Goal: Task Accomplishment & Management: Complete application form

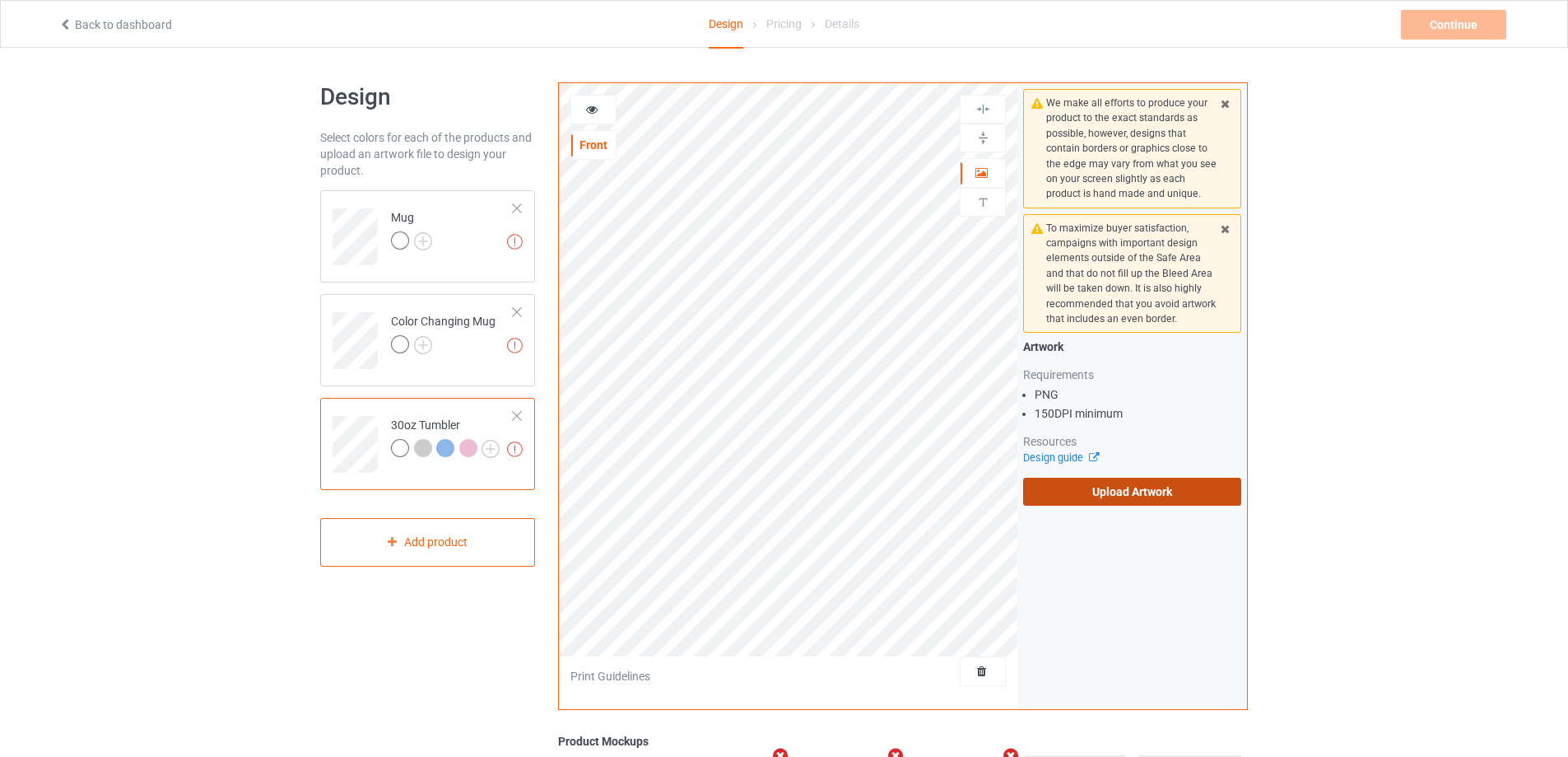
click at [1118, 494] on label "Upload Artwork" at bounding box center [1132, 491] width 218 height 28
click at [0, 0] on input "Upload Artwork" at bounding box center [0, 0] width 0 height 0
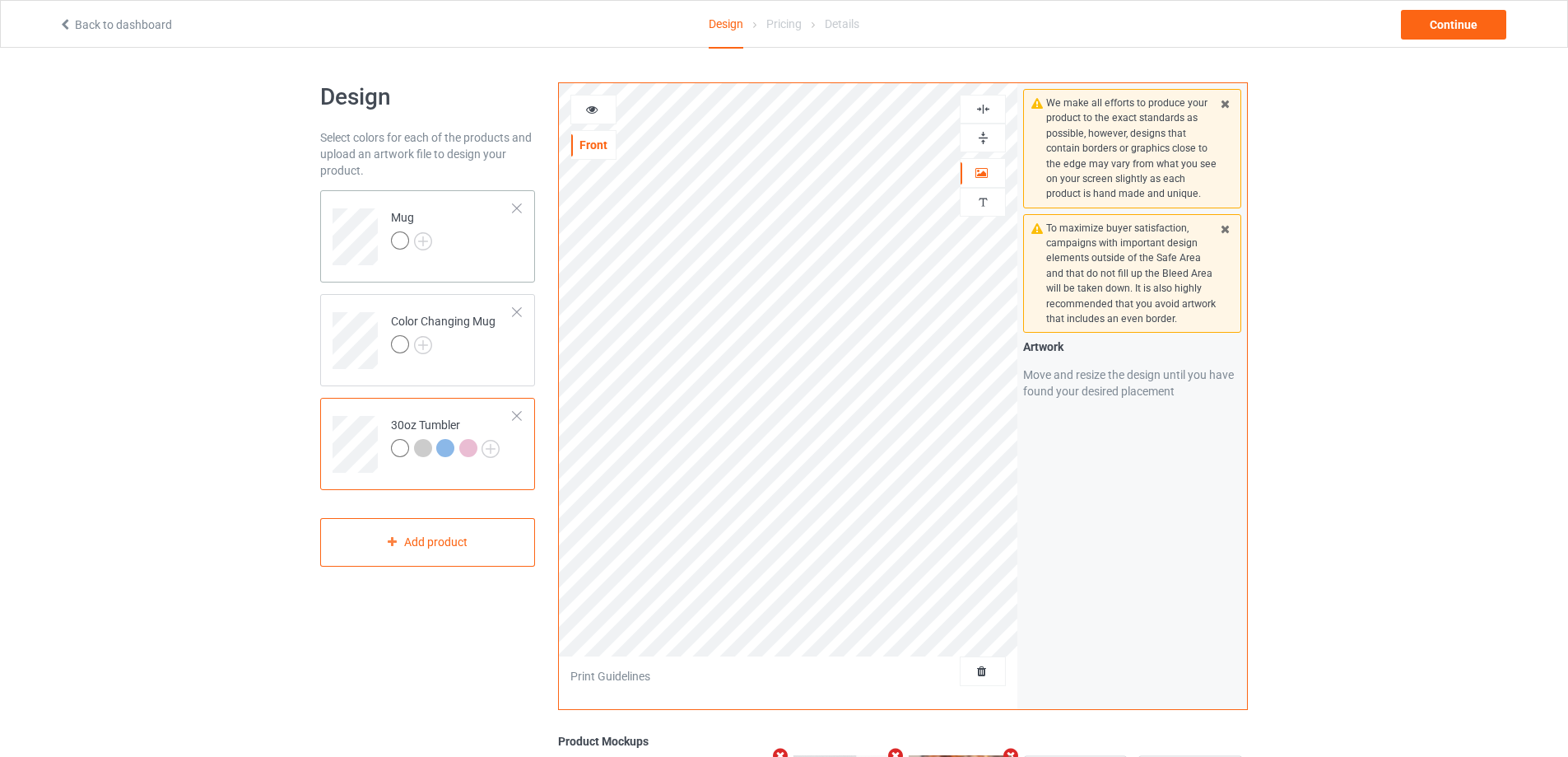
click at [465, 261] on td "Mug" at bounding box center [452, 231] width 140 height 68
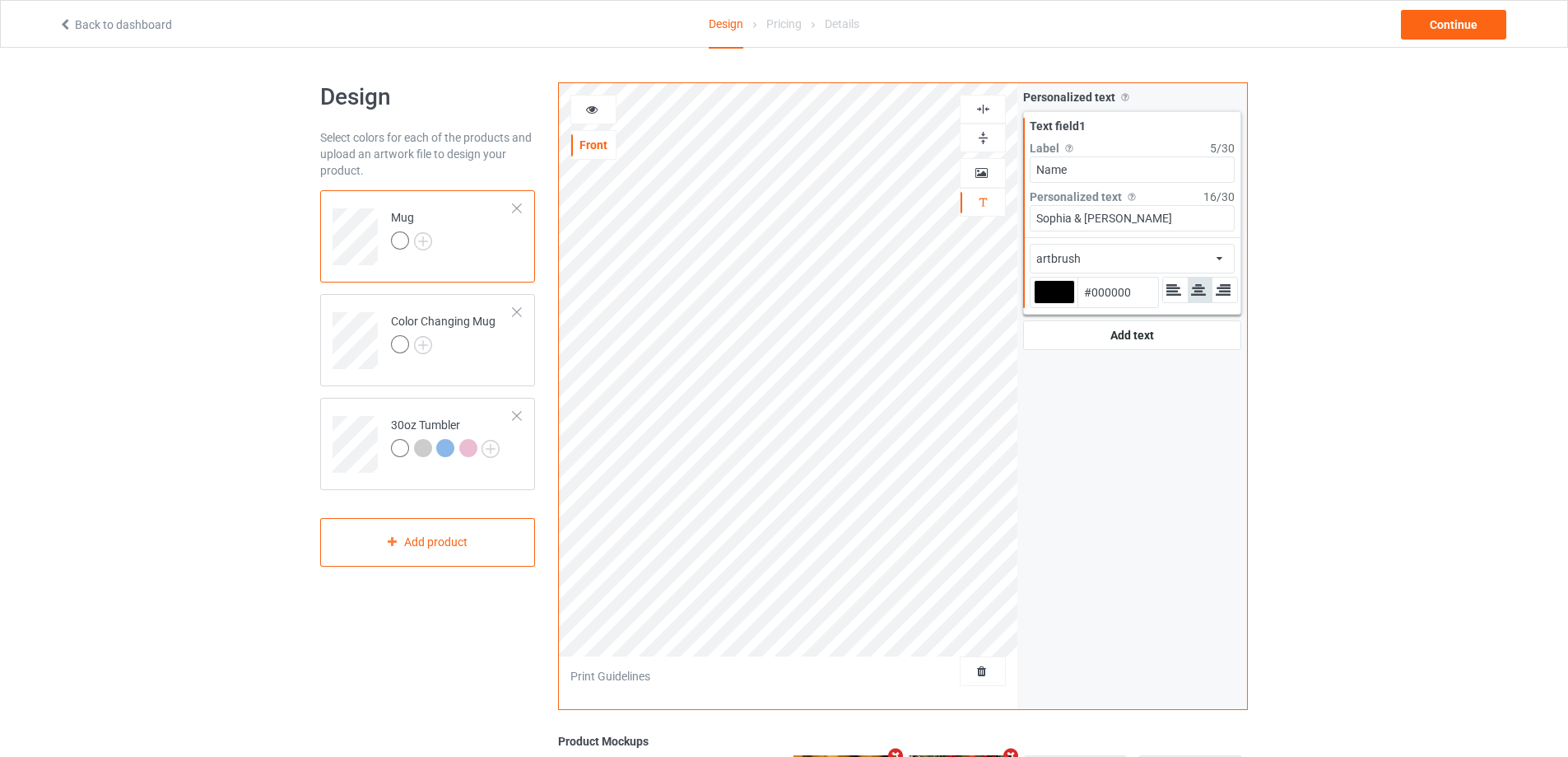
click at [597, 107] on icon at bounding box center [592, 107] width 14 height 12
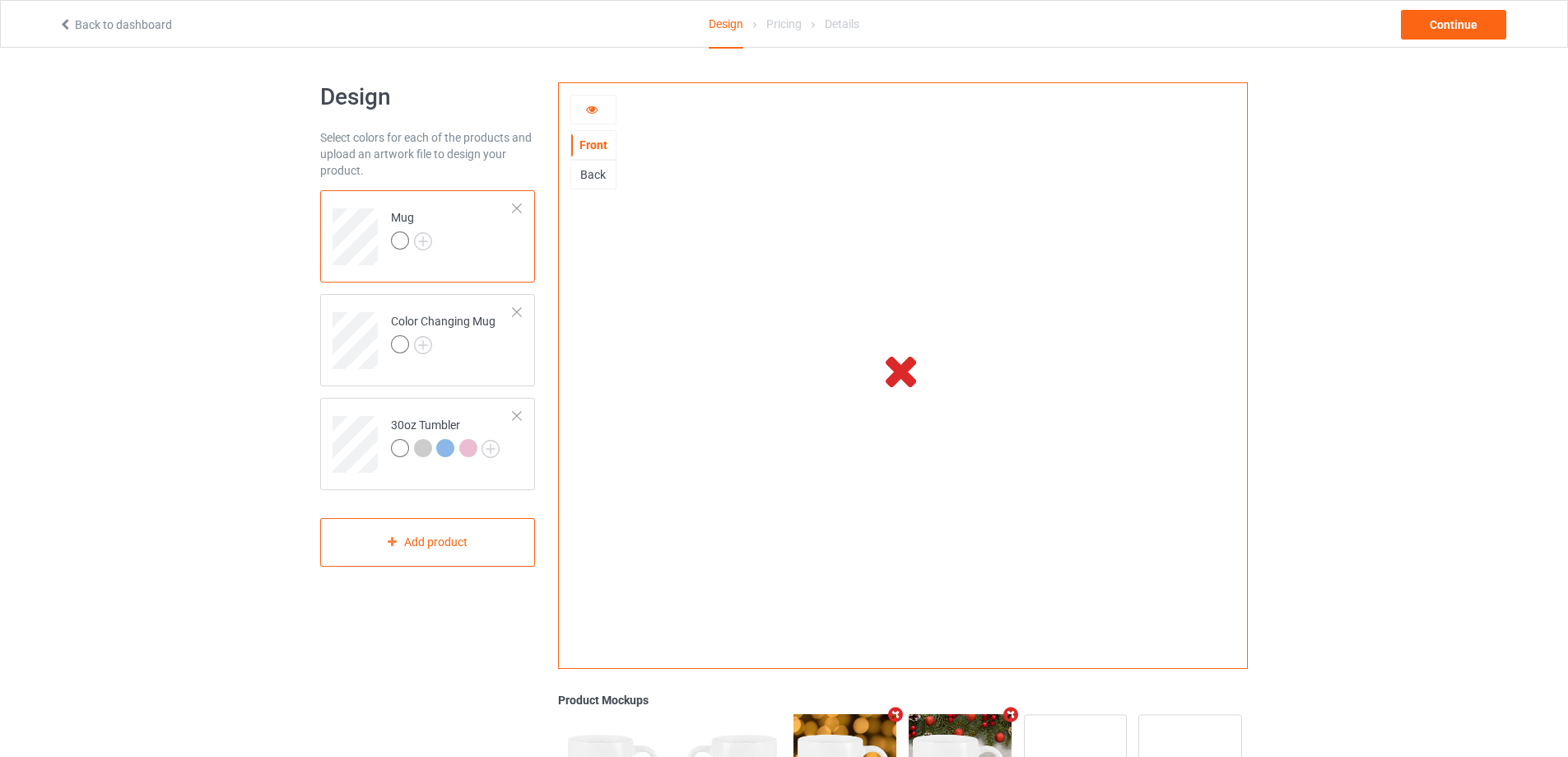
click at [597, 108] on icon at bounding box center [592, 107] width 14 height 12
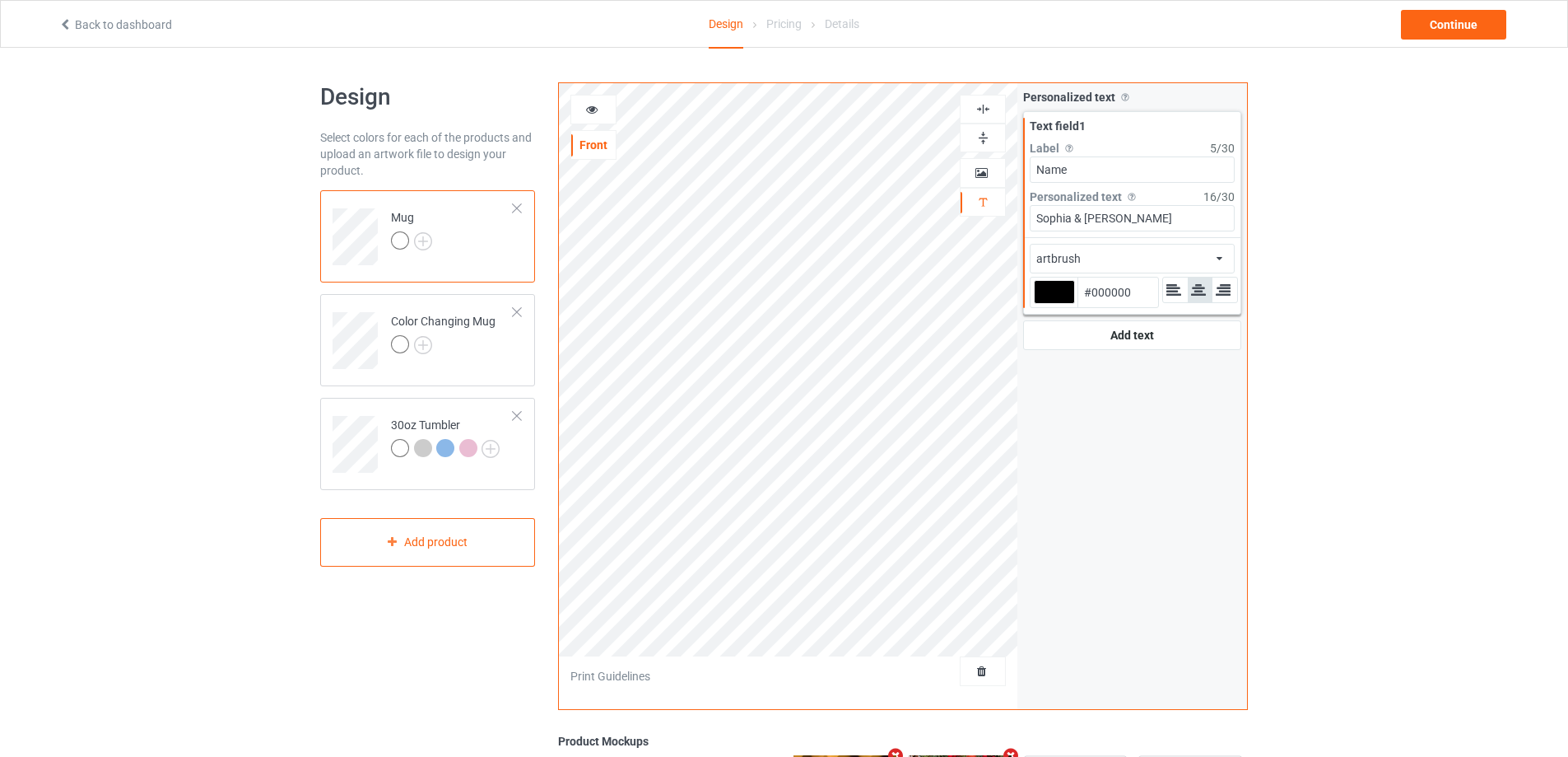
click at [597, 108] on icon at bounding box center [592, 107] width 14 height 12
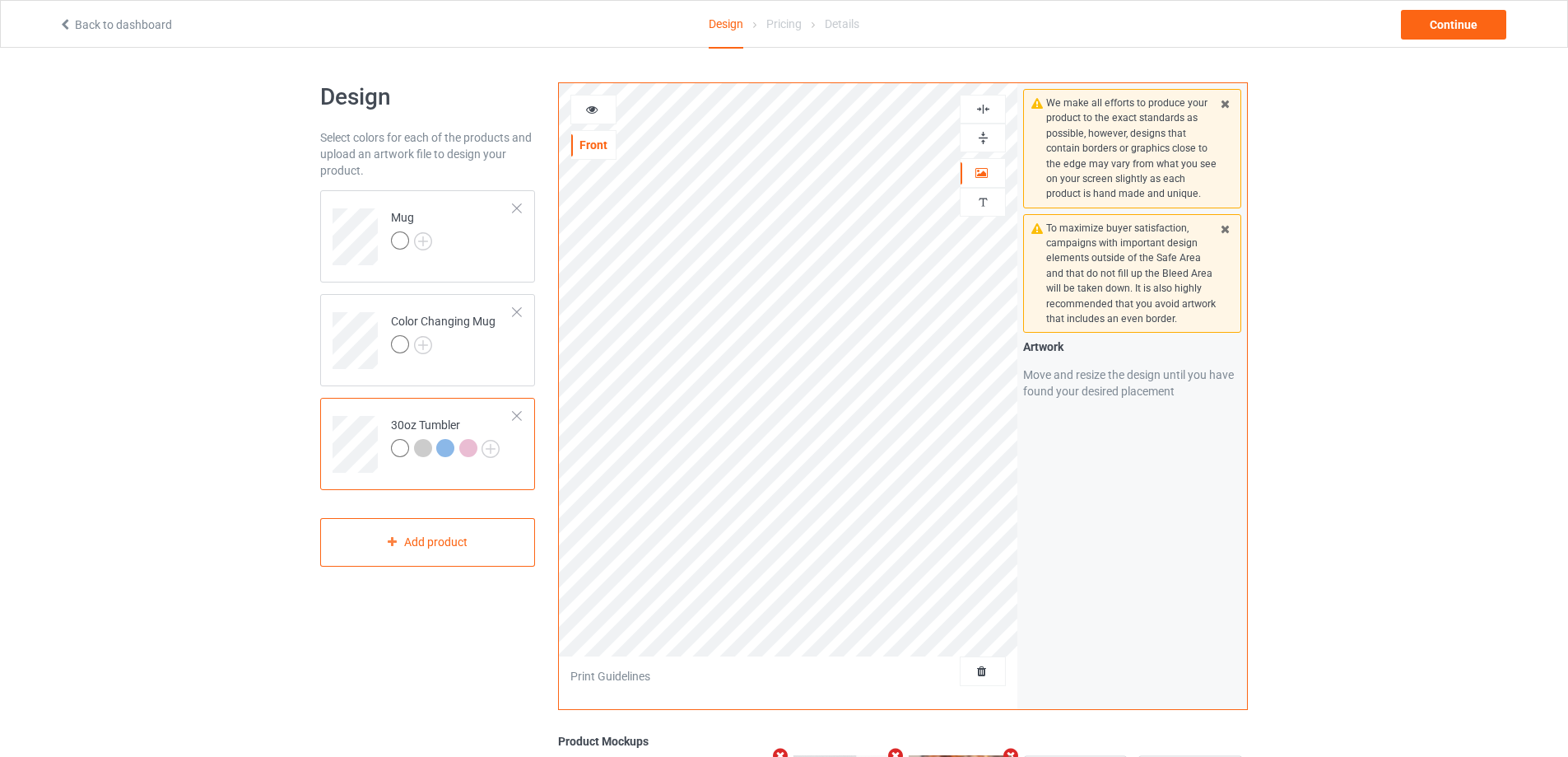
click at [590, 106] on icon at bounding box center [592, 107] width 14 height 12
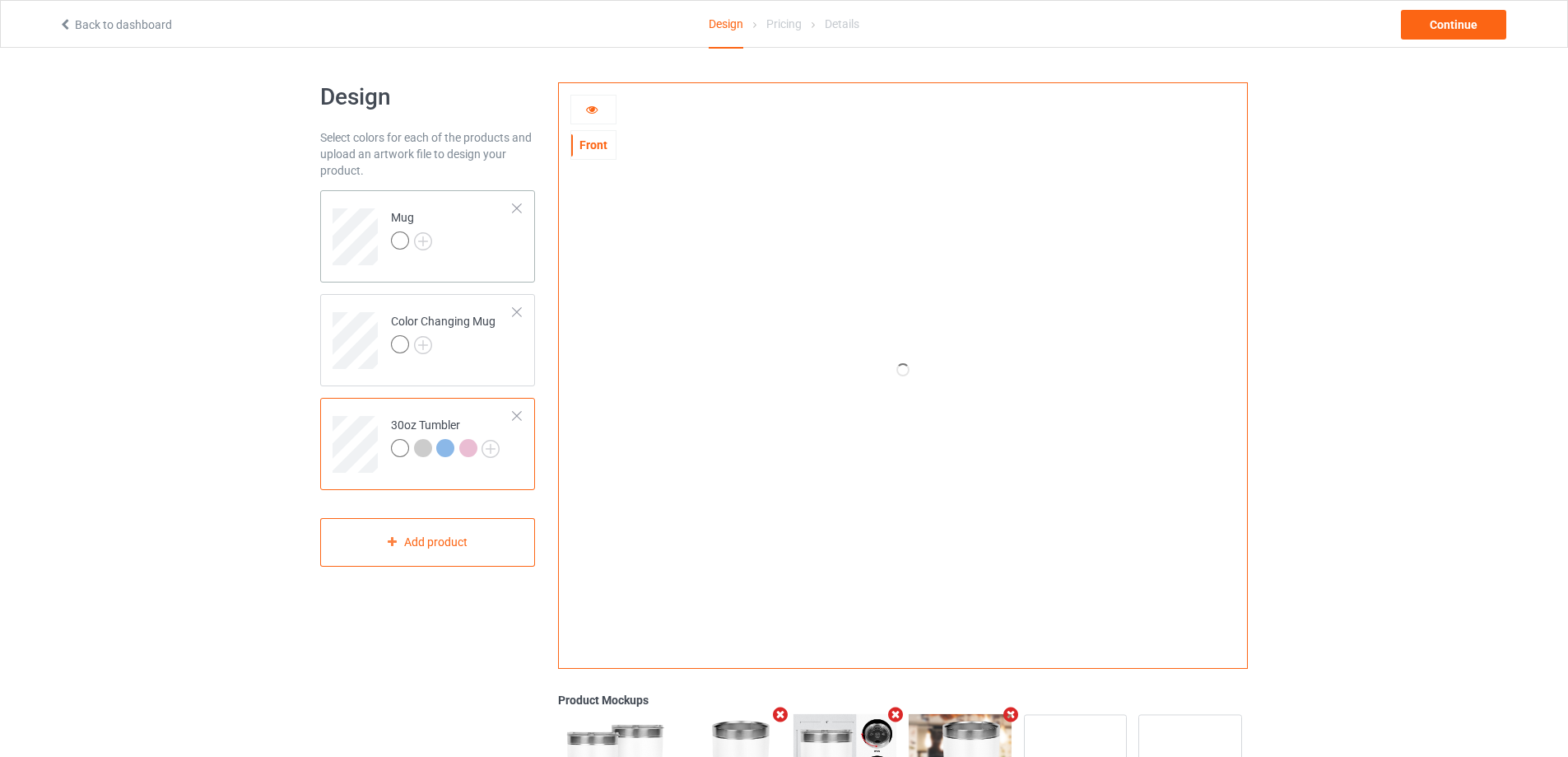
click at [474, 235] on td "Mug" at bounding box center [452, 231] width 140 height 68
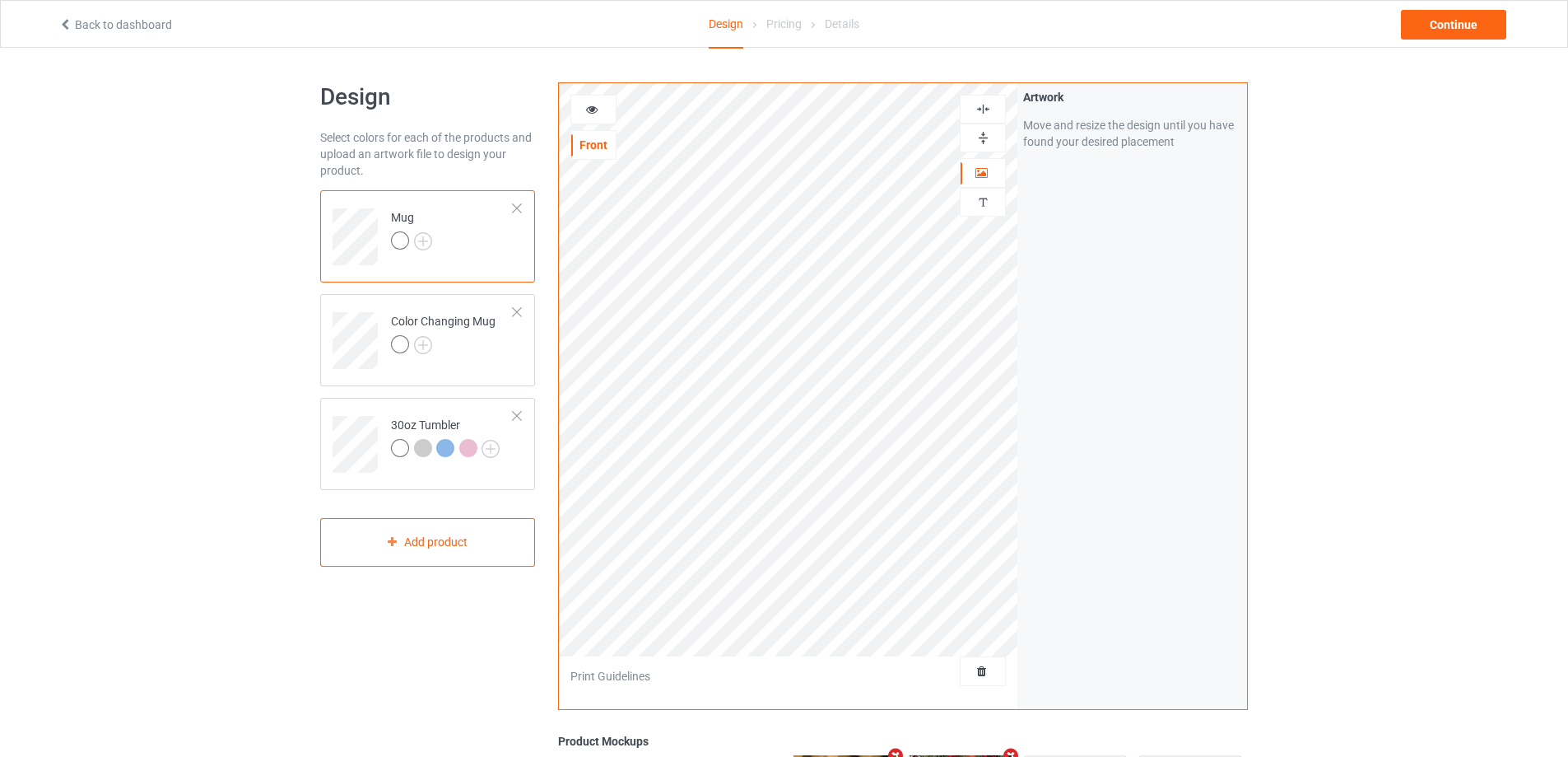
click at [587, 99] on div at bounding box center [593, 109] width 46 height 30
click at [589, 105] on icon at bounding box center [592, 107] width 14 height 12
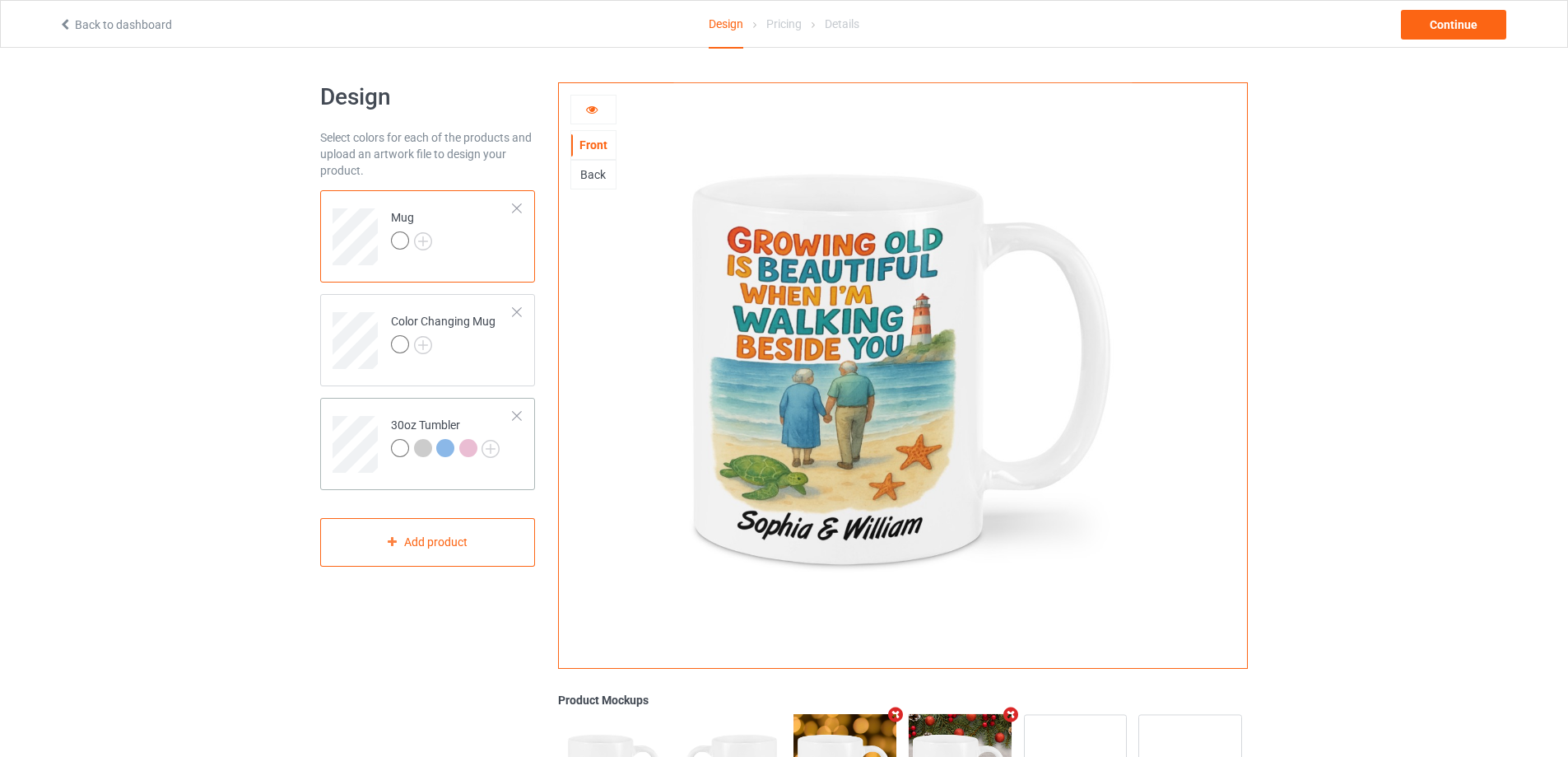
click at [360, 414] on td at bounding box center [357, 438] width 49 height 68
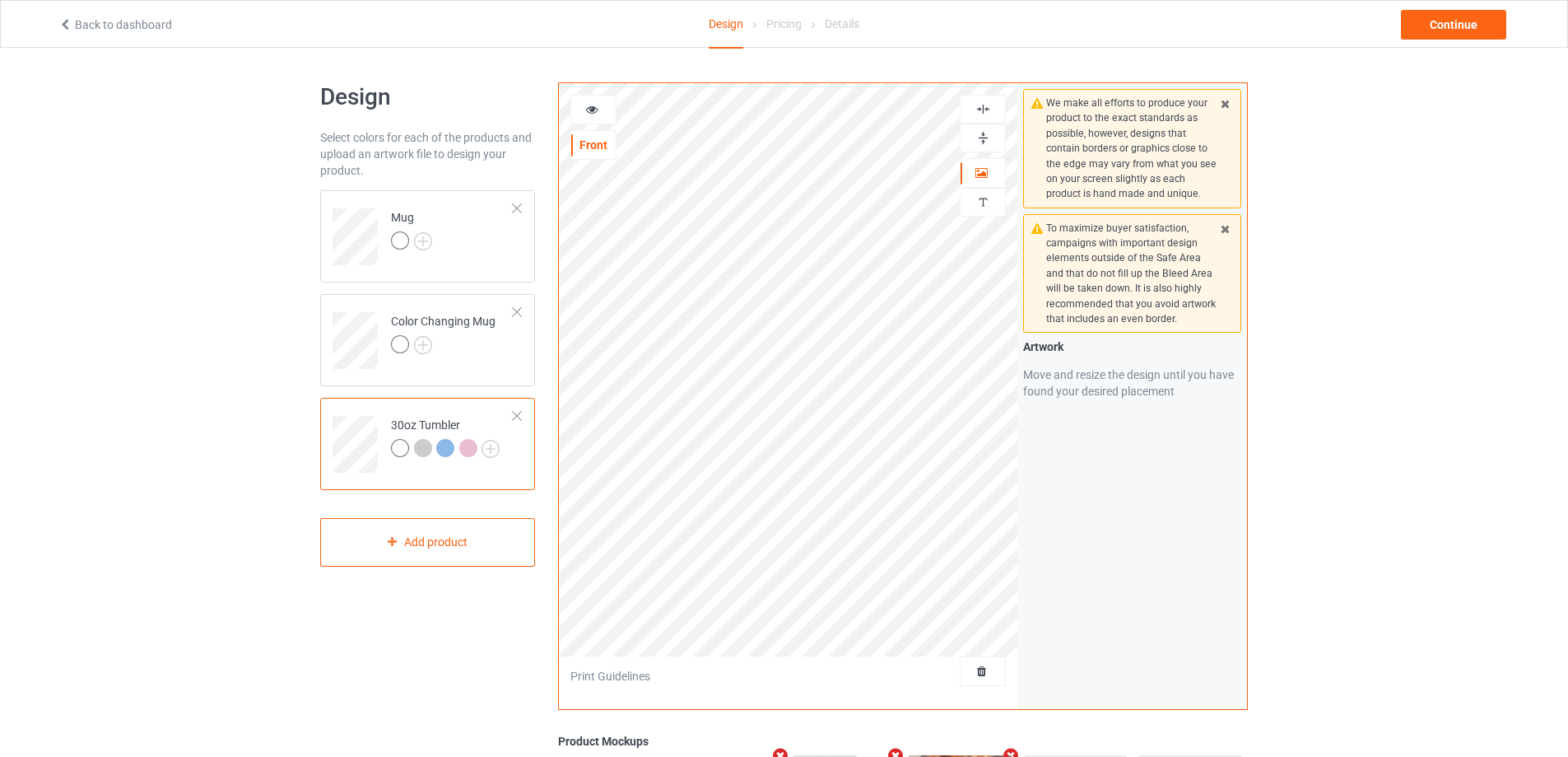
click at [585, 108] on icon at bounding box center [592, 107] width 14 height 12
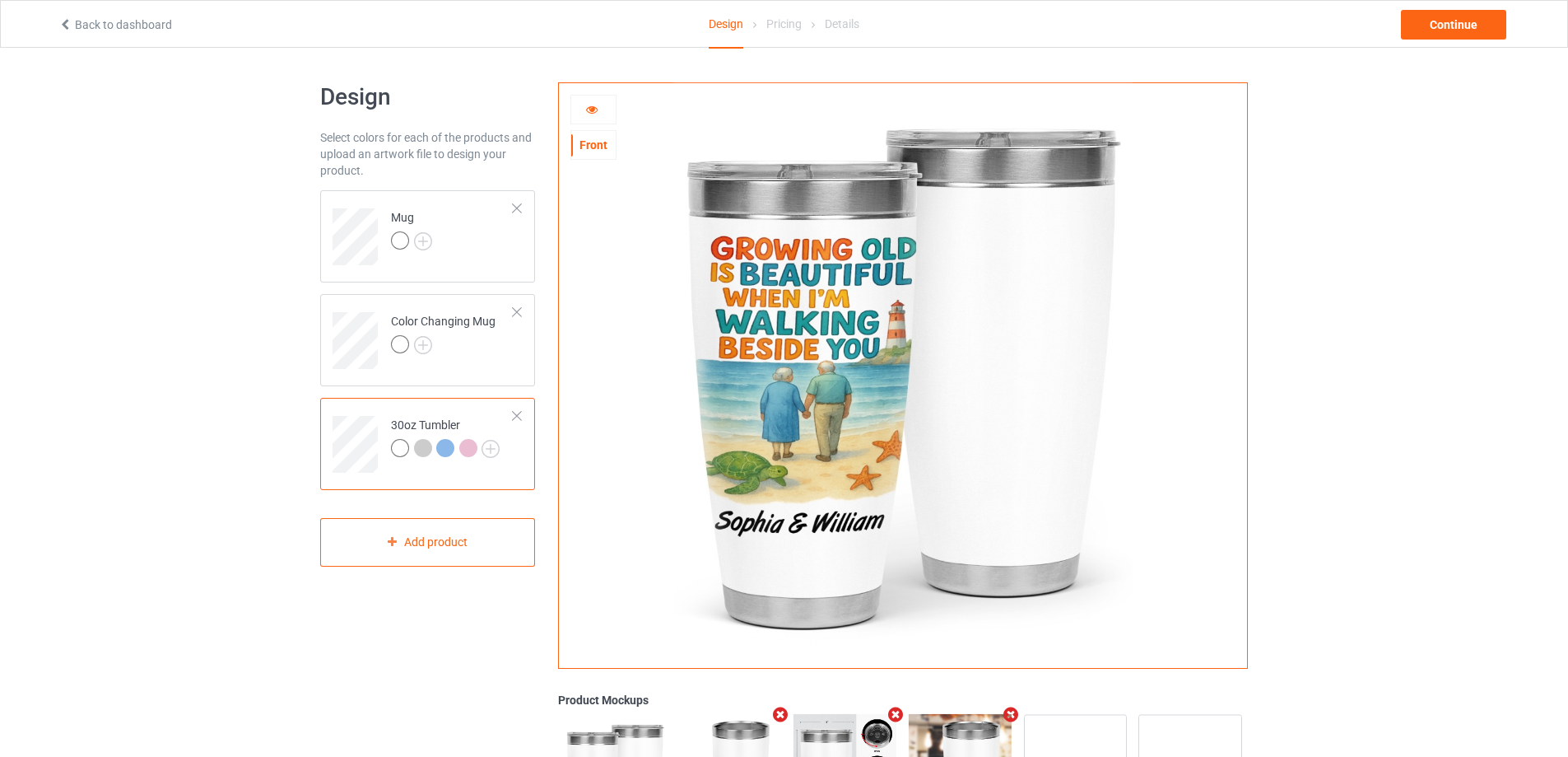
click at [591, 107] on icon at bounding box center [592, 107] width 14 height 12
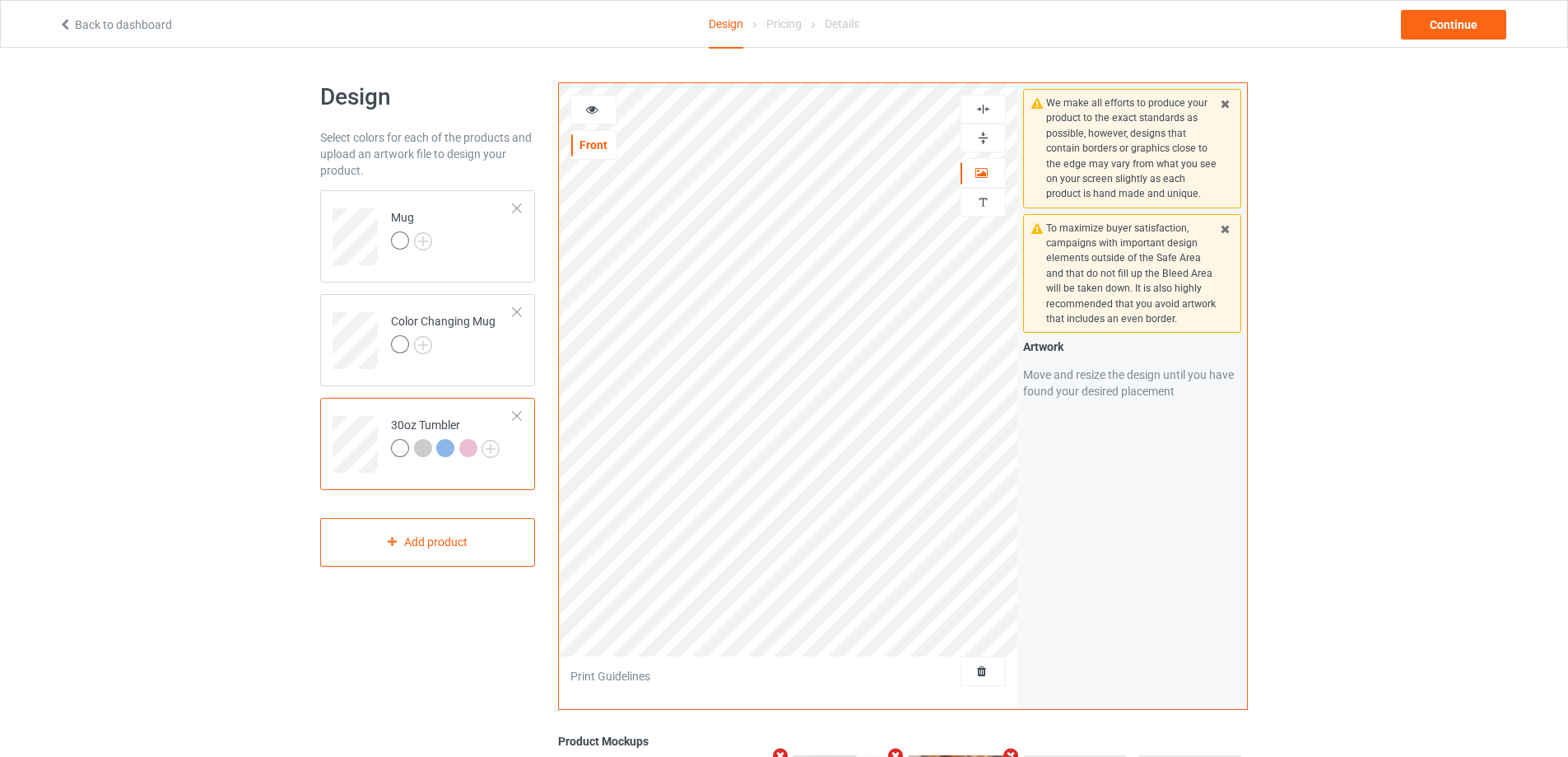
click at [590, 111] on icon at bounding box center [592, 107] width 14 height 12
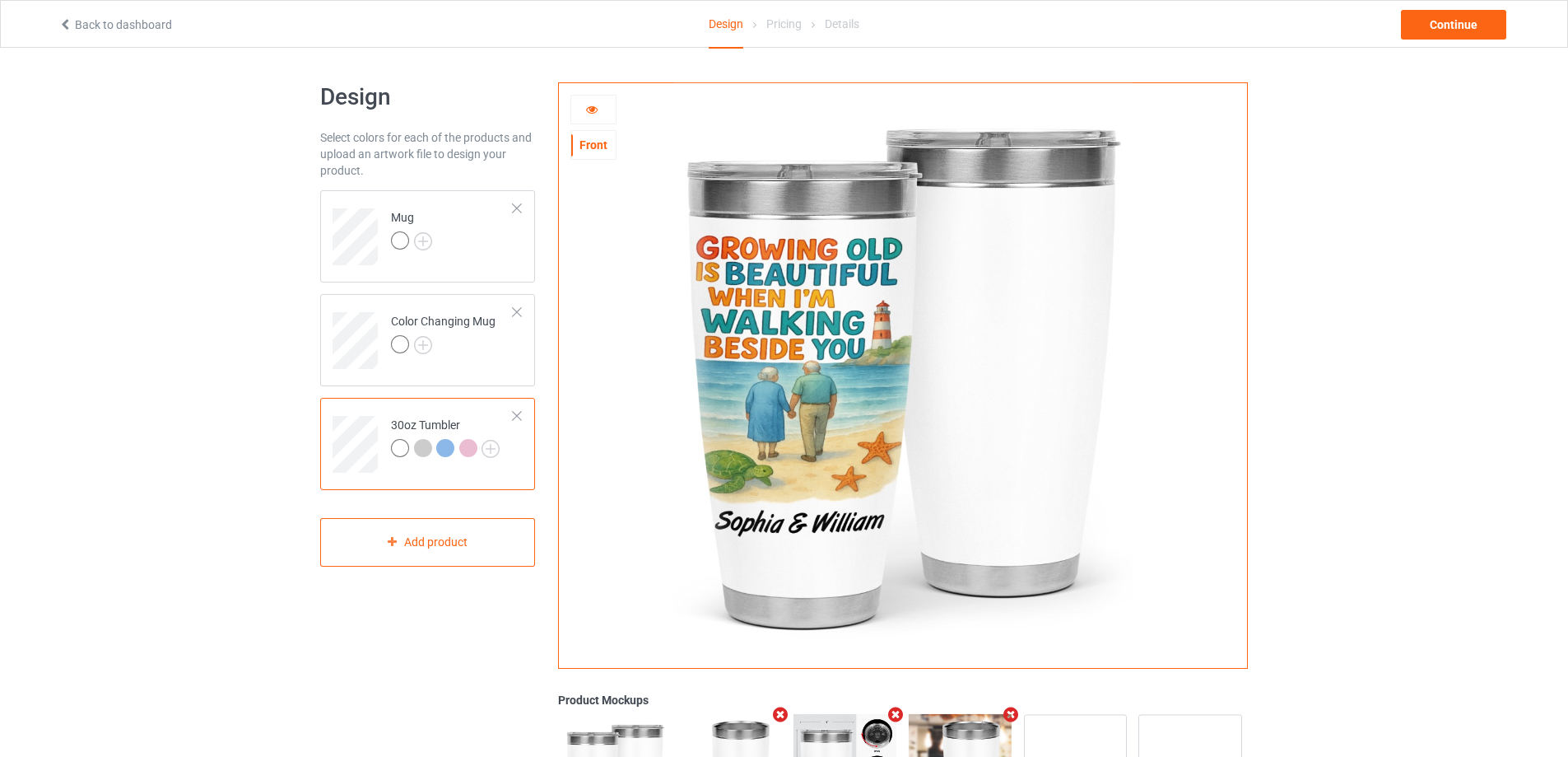
click at [595, 110] on icon at bounding box center [592, 107] width 14 height 12
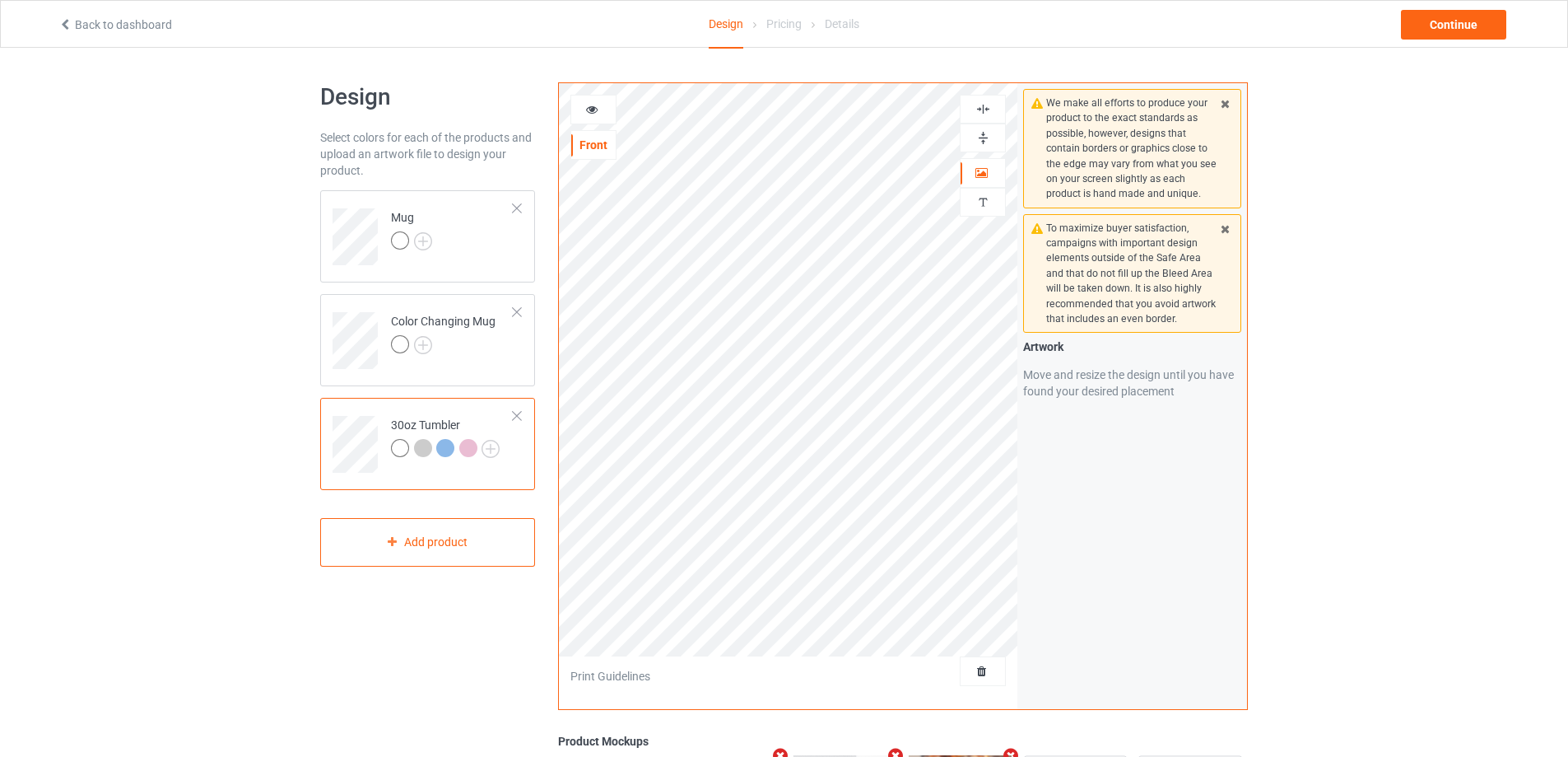
click at [587, 113] on icon at bounding box center [592, 107] width 14 height 12
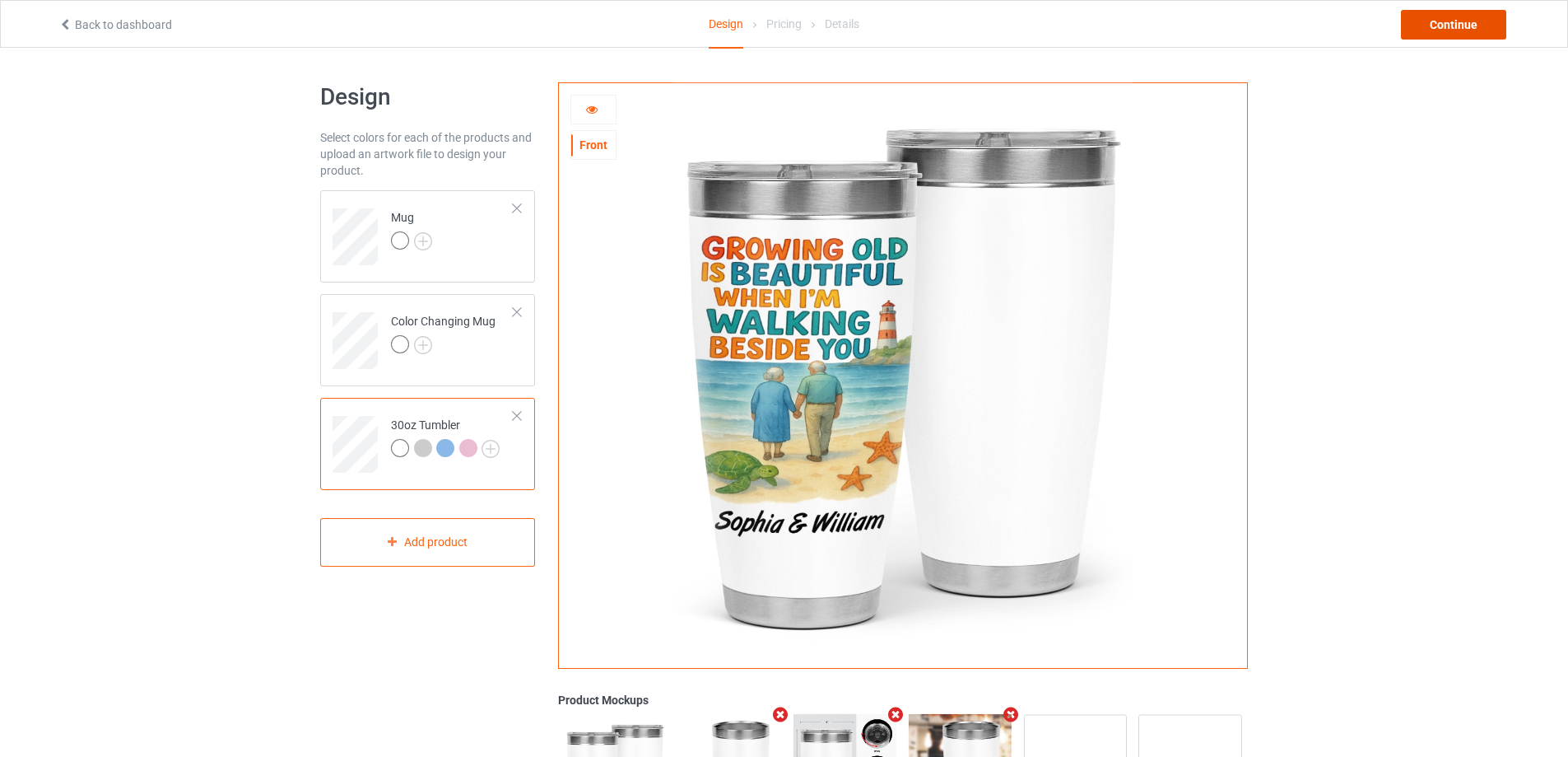
click at [1476, 28] on div "Continue" at bounding box center [1454, 24] width 106 height 30
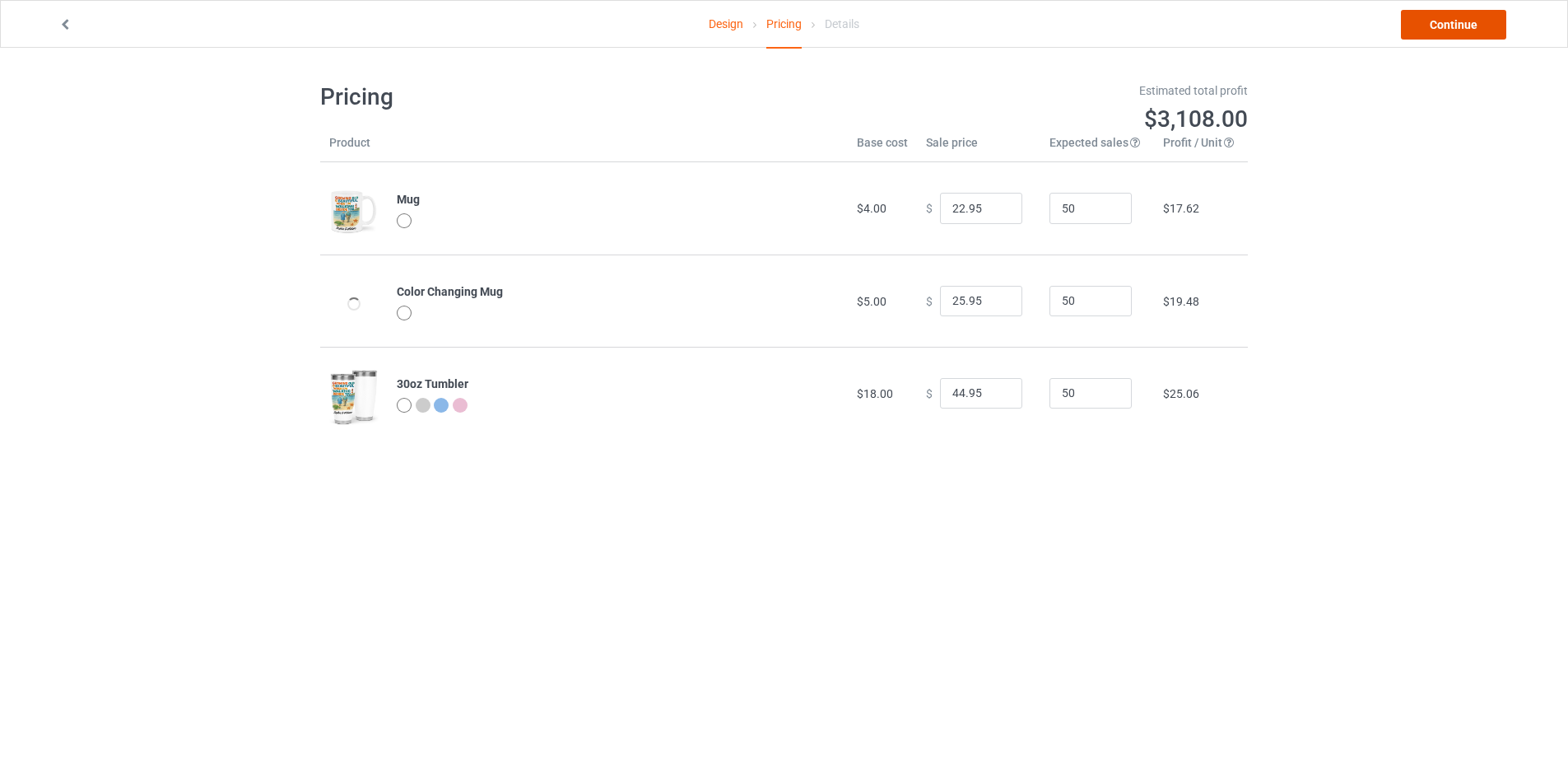
click at [1476, 28] on link "Continue" at bounding box center [1454, 24] width 106 height 30
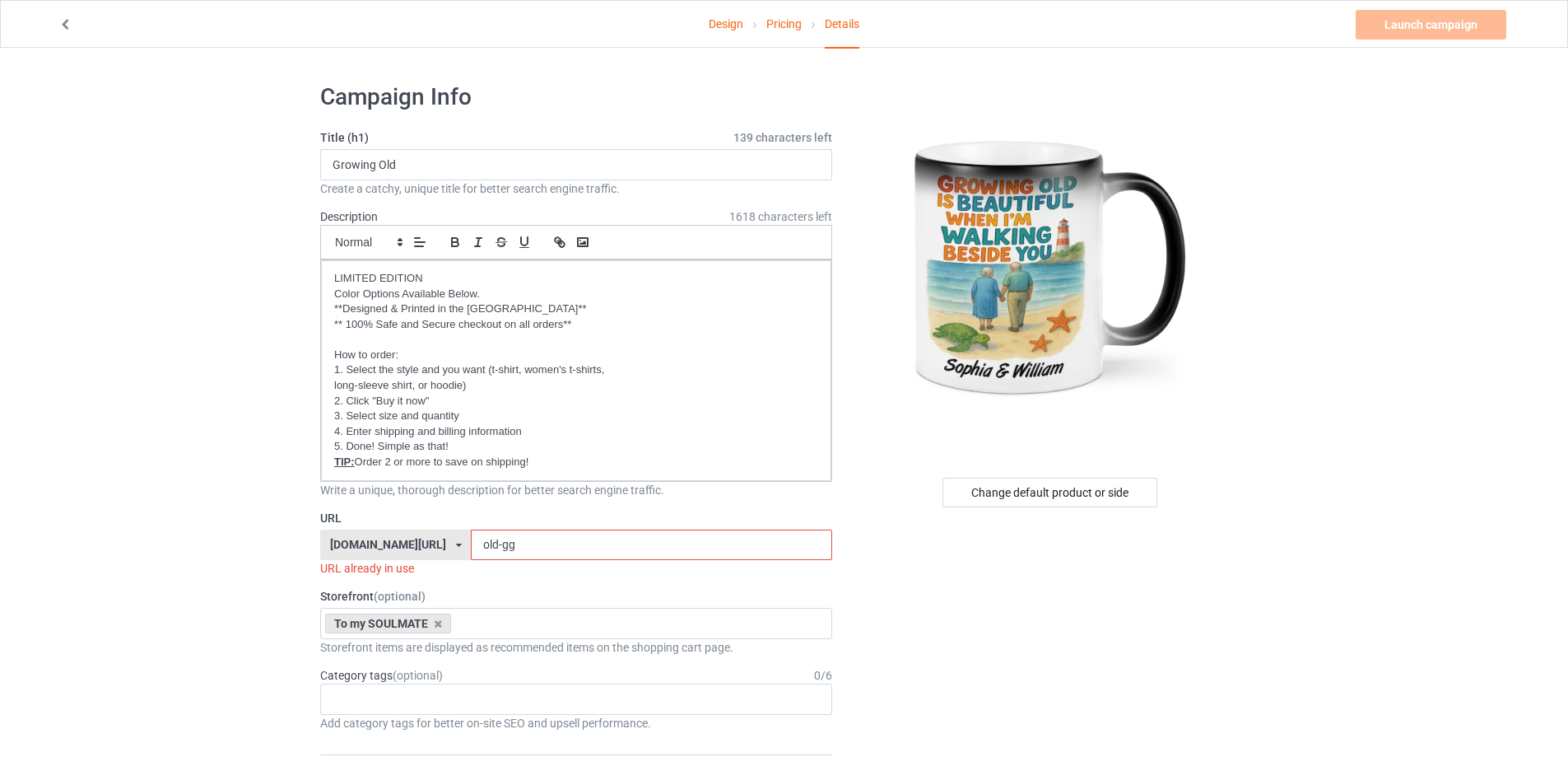
click at [518, 541] on input "old-gg" at bounding box center [651, 544] width 361 height 32
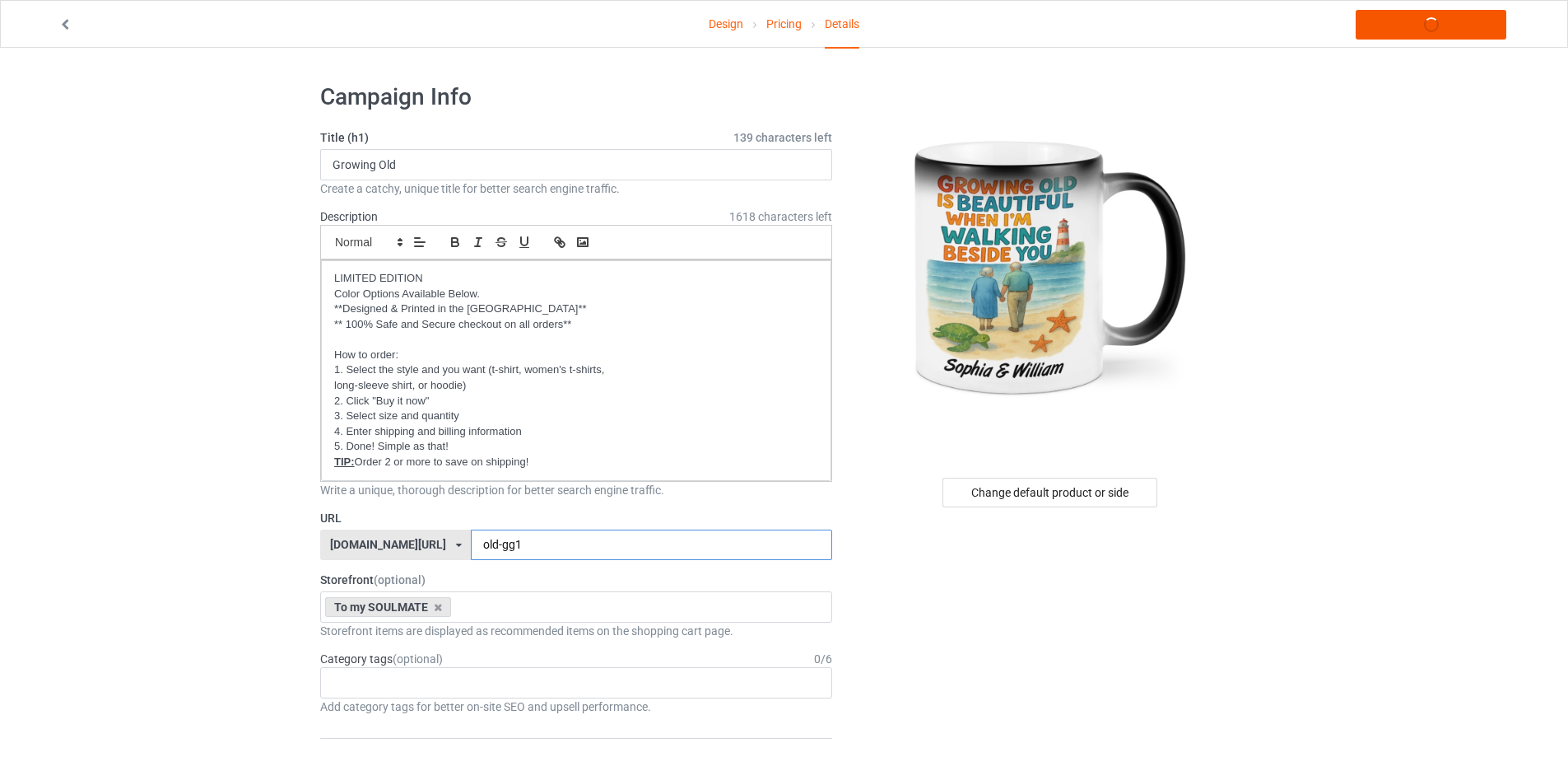
type input "old-gg1"
click at [1464, 26] on link "Launch campaign" at bounding box center [1431, 24] width 151 height 30
